Goal: Register for event/course

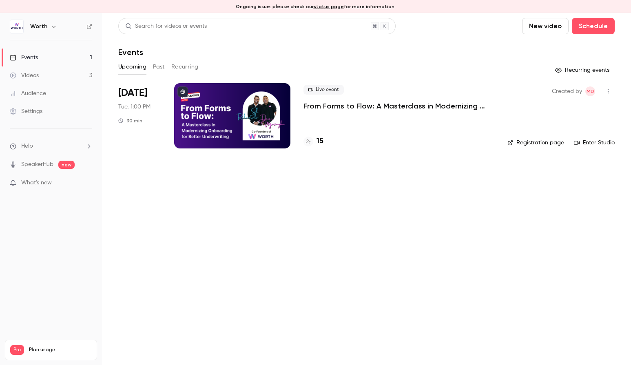
click at [331, 108] on p "From Forms to Flow: A Masterclass in Modernizing Onboarding for Better Underwri…" at bounding box center [398, 106] width 191 height 10
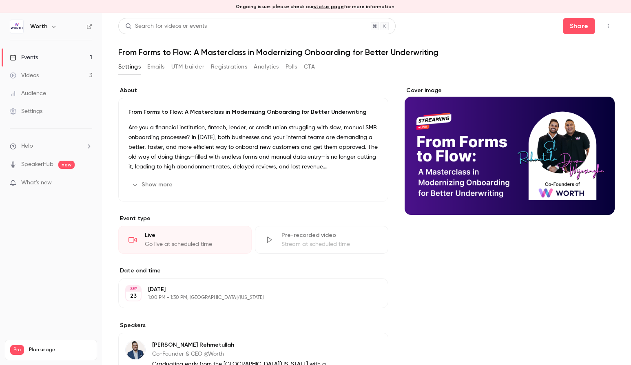
click at [47, 56] on link "Events 1" at bounding box center [51, 58] width 102 height 18
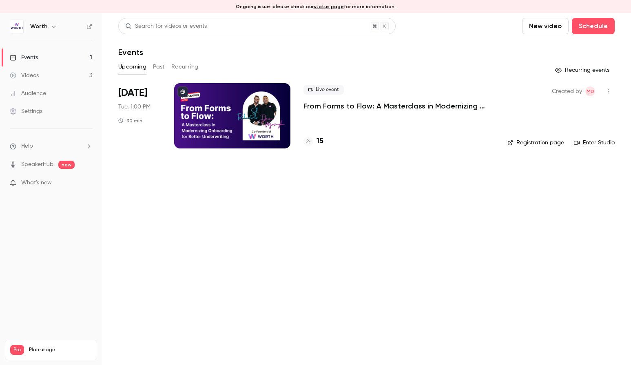
click at [489, 211] on main "Search for videos or events New video Schedule Events Upcoming Past Recurring R…" at bounding box center [366, 189] width 529 height 352
click at [365, 174] on main "Search for videos or events New video Schedule Events Upcoming Past Recurring R…" at bounding box center [366, 189] width 529 height 352
click at [439, 176] on main "Search for videos or events New video Schedule Events Upcoming Past Recurring R…" at bounding box center [366, 189] width 529 height 352
click at [264, 271] on main "Search for videos or events New video Schedule Events Upcoming Past Recurring R…" at bounding box center [366, 189] width 529 height 352
click at [194, 269] on main "Search for videos or events New video Schedule Events Upcoming Past Recurring R…" at bounding box center [366, 189] width 529 height 352
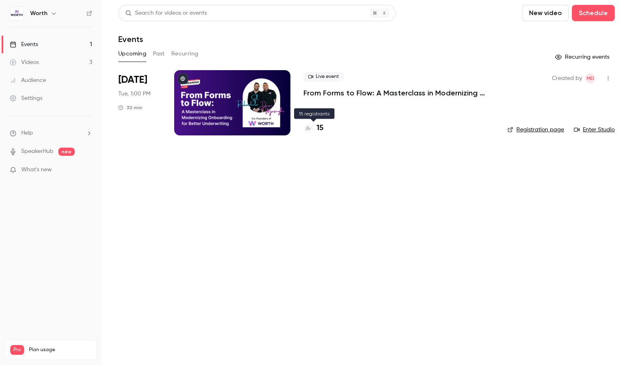
click at [318, 126] on h4 "15" at bounding box center [319, 128] width 7 height 11
